Goal: Check status: Check status

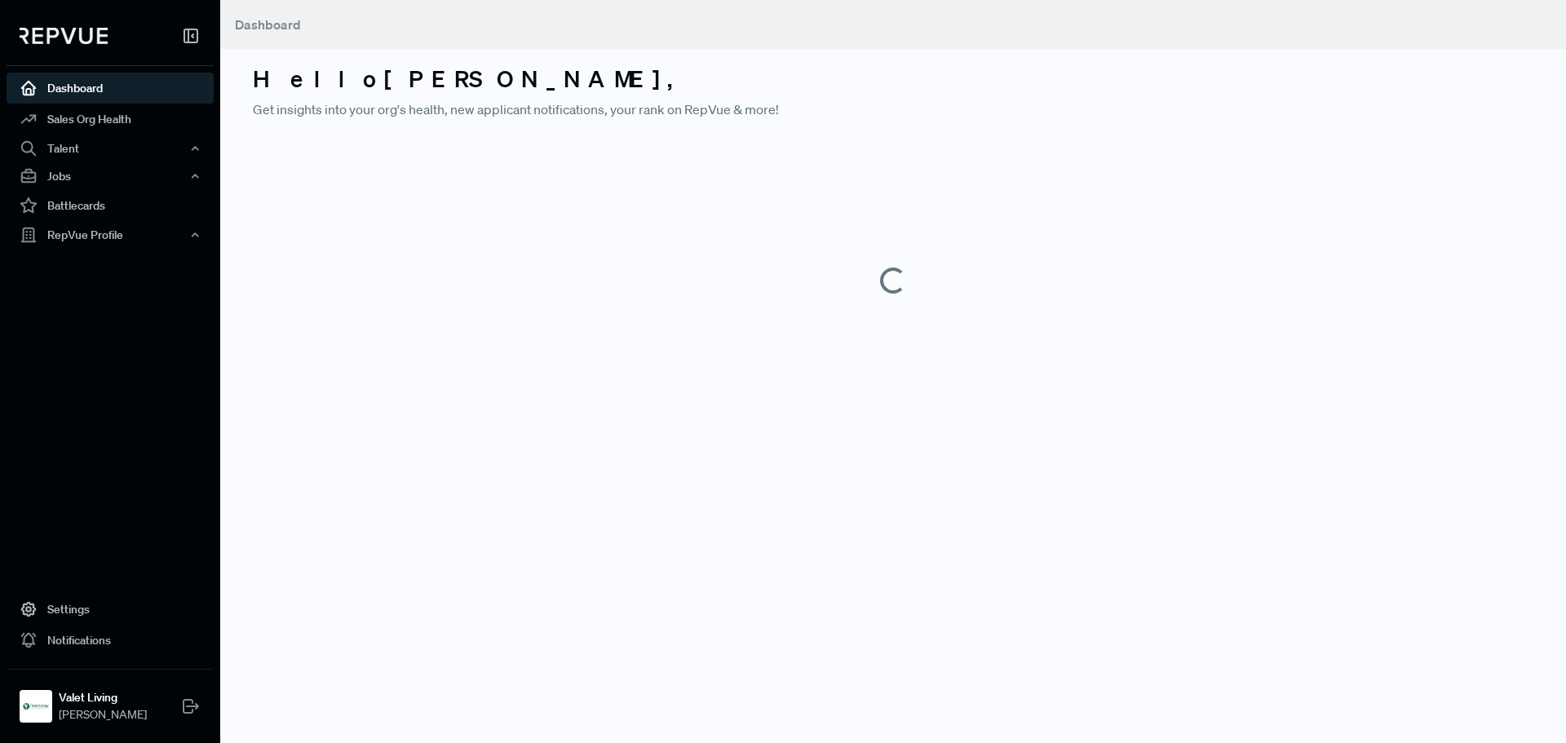
click at [63, 38] on img at bounding box center [64, 36] width 88 height 16
click at [62, 33] on img at bounding box center [64, 36] width 88 height 16
click at [66, 43] on img at bounding box center [64, 36] width 88 height 16
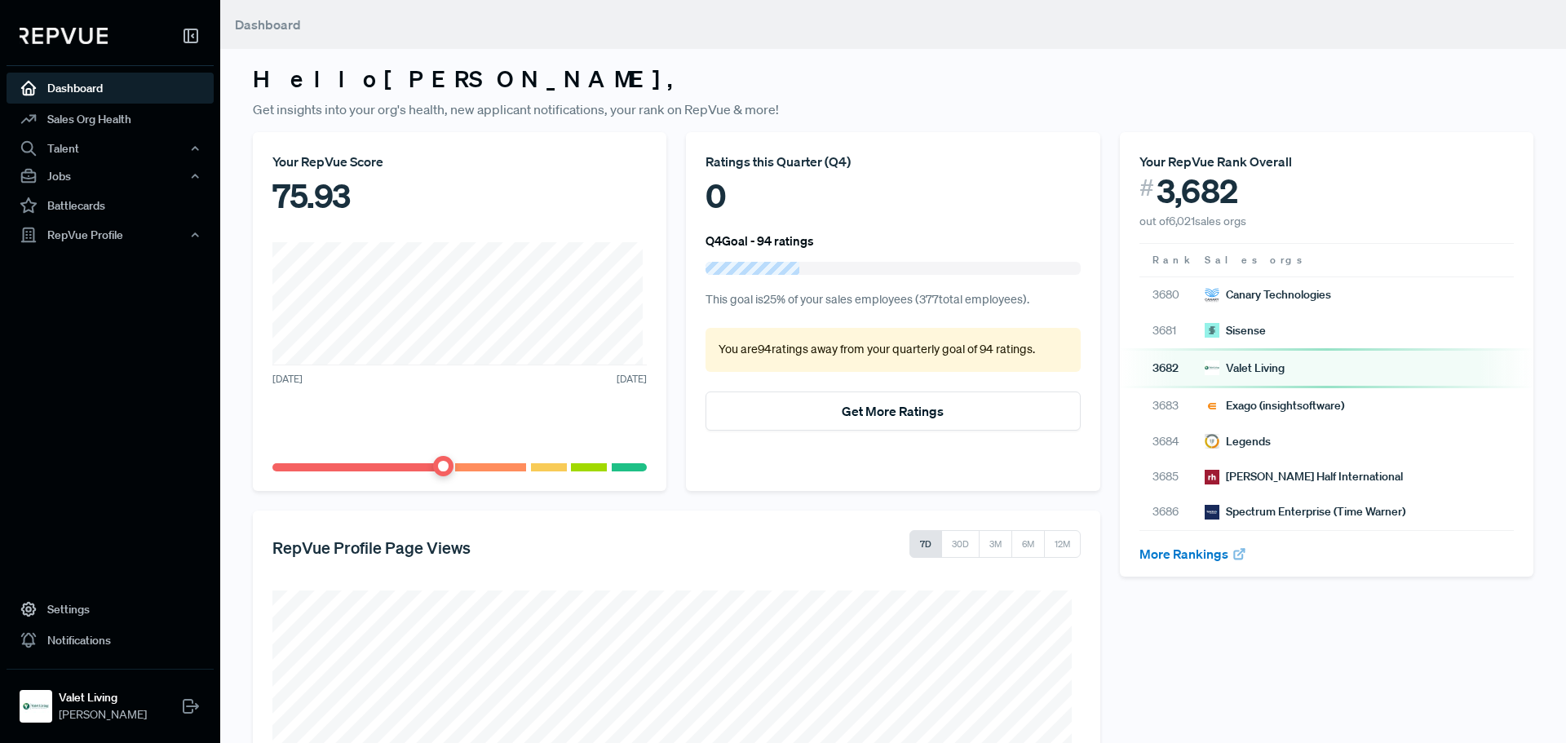
click at [56, 38] on img at bounding box center [64, 36] width 88 height 16
click at [63, 124] on link "Sales Org Health" at bounding box center [110, 119] width 207 height 31
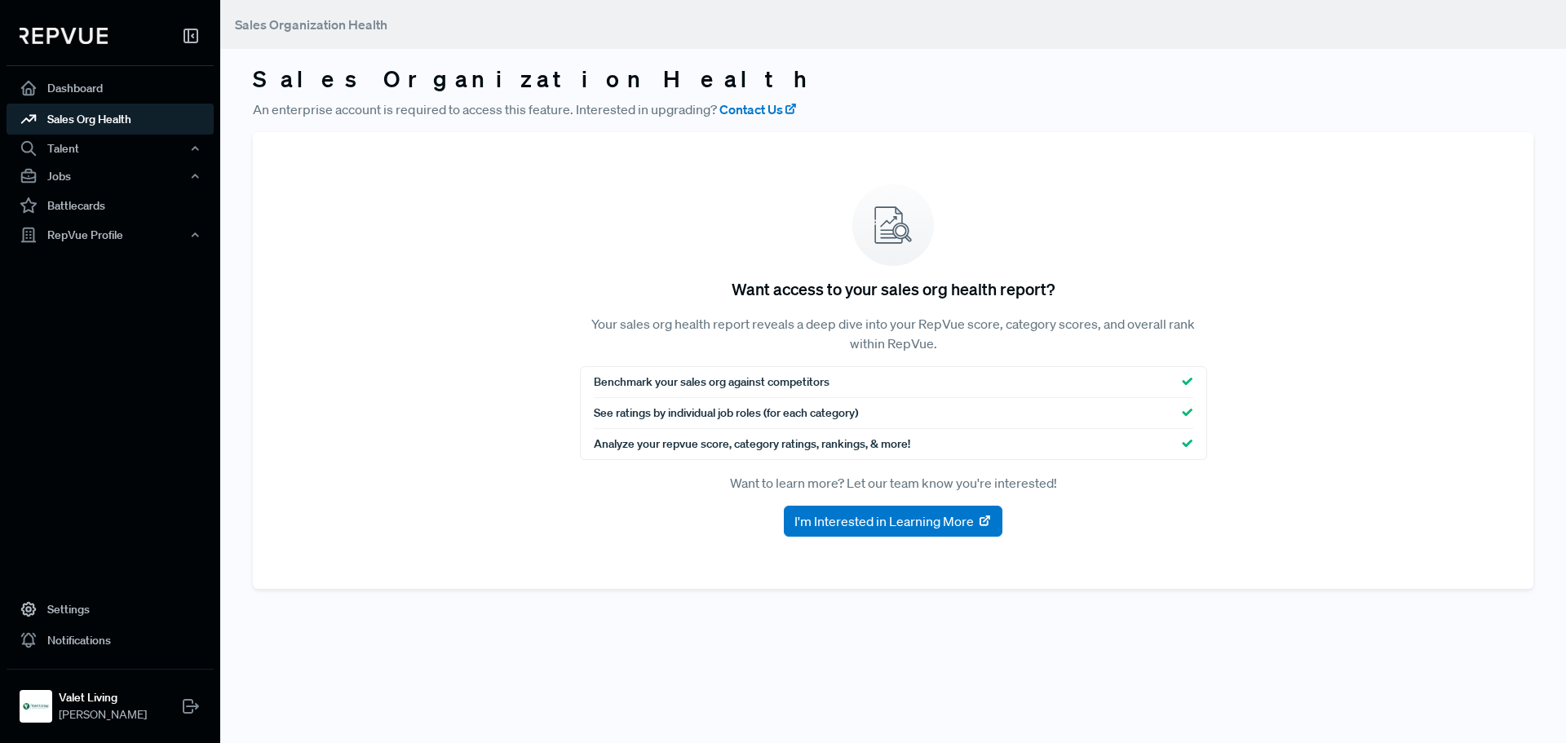
click at [74, 44] on div at bounding box center [110, 39] width 207 height 53
click at [78, 38] on img at bounding box center [64, 36] width 88 height 16
